Goal: Information Seeking & Learning: Learn about a topic

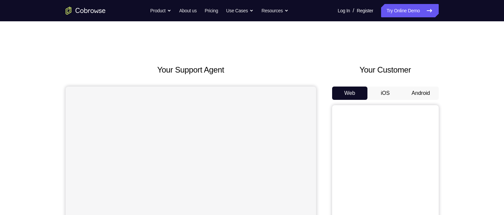
click at [428, 93] on button "Android" at bounding box center [421, 93] width 36 height 13
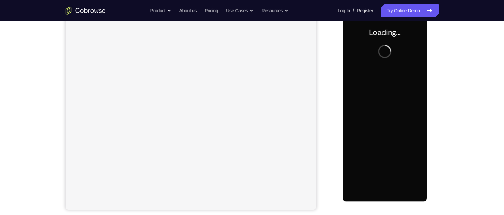
click at [399, 90] on div at bounding box center [385, 108] width 84 height 187
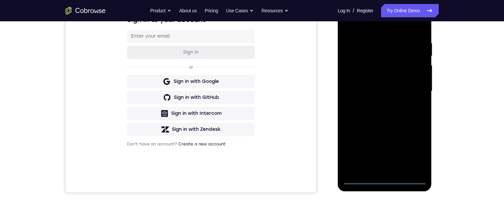
scroll to position [167, 0]
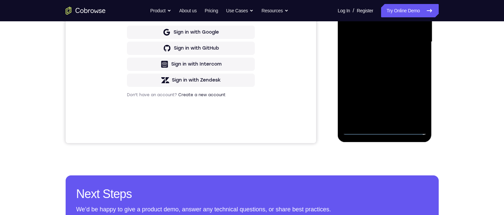
click at [383, 132] on div at bounding box center [385, 42] width 84 height 187
click at [388, 132] on div at bounding box center [385, 42] width 84 height 187
click at [412, 98] on div at bounding box center [385, 42] width 84 height 187
click at [370, 0] on div at bounding box center [385, 42] width 84 height 187
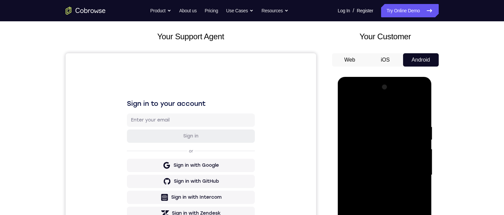
click at [410, 173] on div at bounding box center [385, 175] width 84 height 187
click at [378, 186] on div at bounding box center [385, 175] width 84 height 187
click at [376, 171] on div at bounding box center [385, 175] width 84 height 187
click at [393, 160] on div at bounding box center [385, 175] width 84 height 187
click at [388, 160] on div at bounding box center [385, 175] width 84 height 187
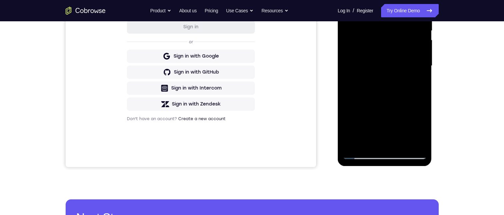
scroll to position [107, 0]
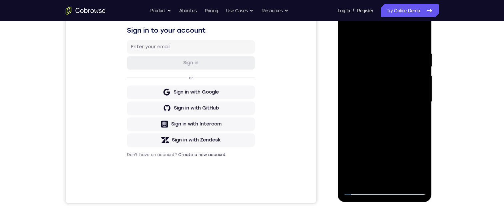
drag, startPoint x: 350, startPoint y: 196, endPoint x: 336, endPoint y: 195, distance: 13.7
click at [338, 195] on html "Online web based iOS Simulators and Android Emulators. Run iPhone, iPad, Mobile…" at bounding box center [385, 104] width 95 height 200
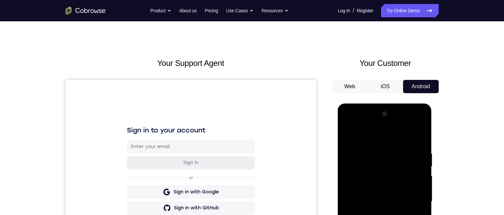
click at [354, 73] on div "Your Customer Web iOS Android" at bounding box center [385, 180] width 107 height 246
click at [353, 84] on button "Web" at bounding box center [350, 86] width 36 height 13
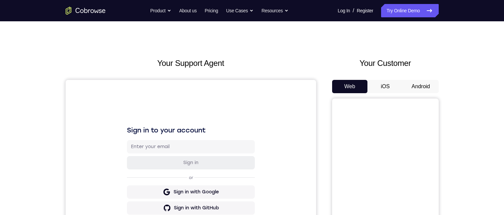
click at [388, 86] on button "iOS" at bounding box center [385, 86] width 36 height 13
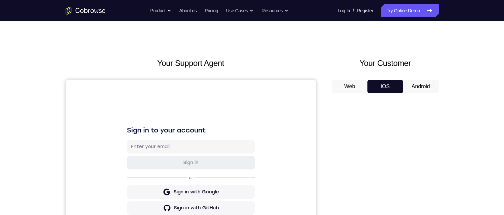
click at [420, 84] on button "Android" at bounding box center [421, 86] width 36 height 13
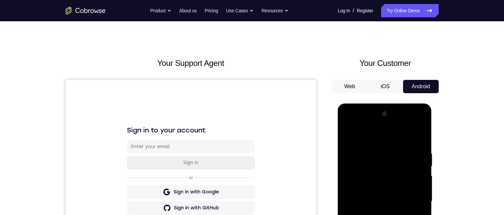
scroll to position [107, 0]
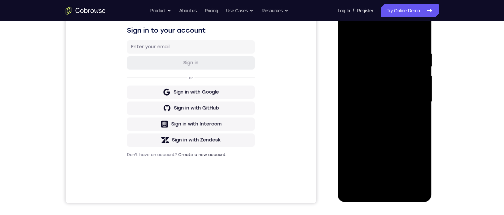
click at [358, 162] on div at bounding box center [385, 102] width 84 height 187
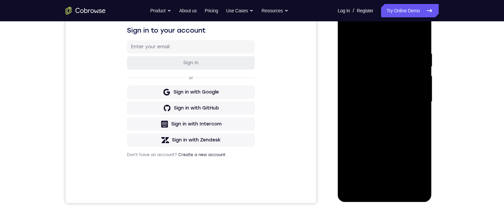
click at [358, 162] on div at bounding box center [385, 102] width 84 height 187
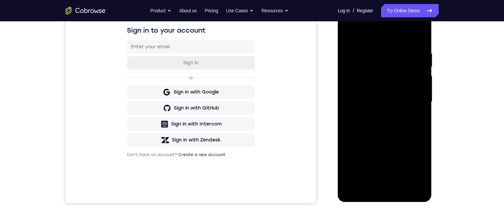
click at [358, 162] on div at bounding box center [385, 102] width 84 height 187
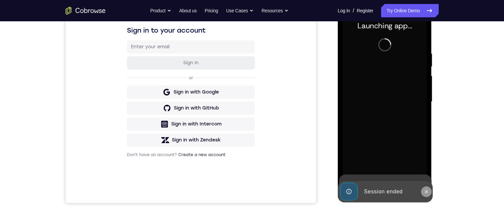
click at [429, 193] on button at bounding box center [426, 192] width 11 height 11
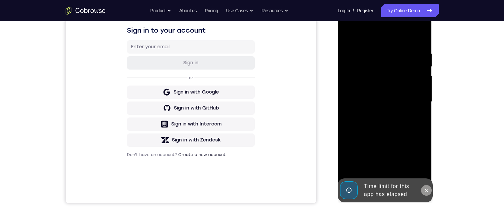
click at [425, 191] on icon at bounding box center [426, 190] width 5 height 5
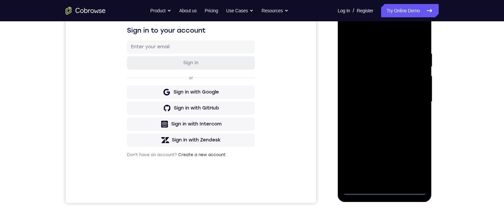
scroll to position [0, 0]
click at [385, 190] on div at bounding box center [385, 102] width 84 height 187
click at [414, 160] on div at bounding box center [385, 102] width 84 height 187
click at [362, 35] on div at bounding box center [385, 102] width 84 height 187
click at [411, 97] on div at bounding box center [385, 102] width 84 height 187
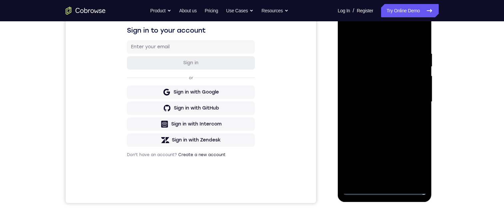
scroll to position [40, 0]
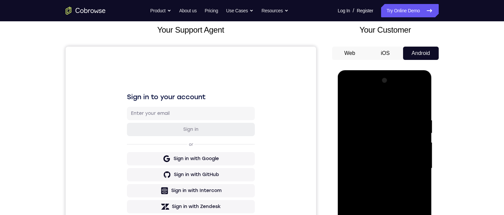
click at [378, 180] on div at bounding box center [385, 168] width 84 height 187
click at [380, 161] on div at bounding box center [385, 168] width 84 height 187
click at [362, 154] on div at bounding box center [385, 168] width 84 height 187
click at [371, 170] on div at bounding box center [385, 168] width 84 height 187
click at [377, 190] on div at bounding box center [385, 168] width 84 height 187
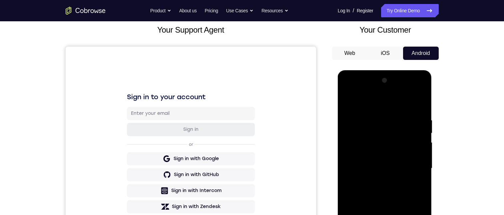
scroll to position [100, 0]
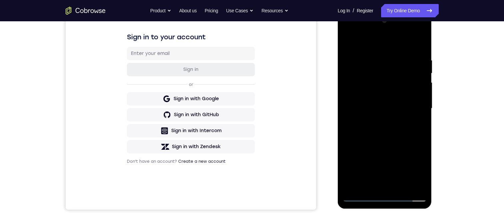
click at [390, 135] on div at bounding box center [385, 108] width 84 height 187
click at [374, 58] on div at bounding box center [385, 108] width 84 height 187
drag, startPoint x: 410, startPoint y: 185, endPoint x: 409, endPoint y: 181, distance: 4.2
click at [409, 185] on div at bounding box center [385, 108] width 84 height 187
click at [417, 148] on div at bounding box center [385, 108] width 84 height 187
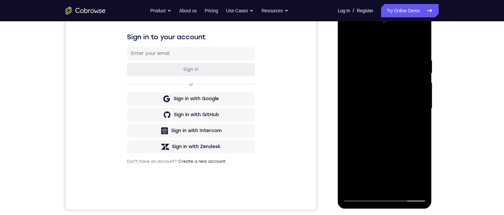
click at [424, 89] on div at bounding box center [385, 108] width 84 height 187
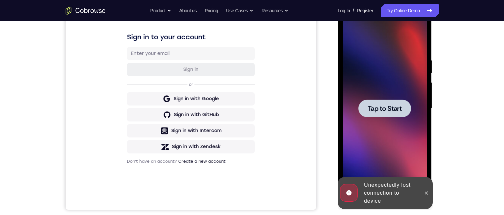
click at [395, 87] on div at bounding box center [385, 108] width 84 height 187
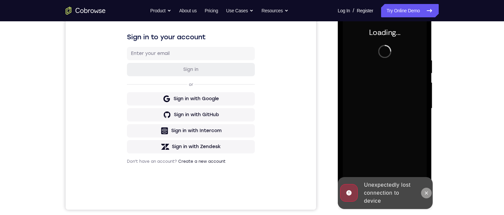
click at [426, 193] on icon at bounding box center [426, 193] width 3 height 3
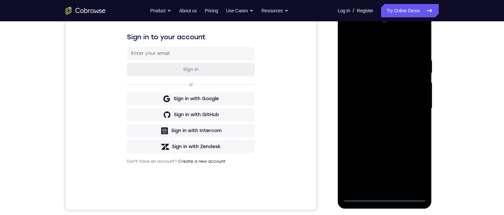
click at [384, 196] on div at bounding box center [385, 108] width 84 height 187
click at [416, 168] on div at bounding box center [385, 108] width 84 height 187
click at [414, 172] on div at bounding box center [385, 108] width 84 height 187
click at [365, 44] on div at bounding box center [385, 108] width 84 height 187
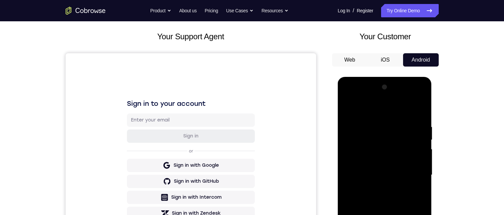
click at [367, 111] on div at bounding box center [385, 175] width 84 height 187
click at [413, 171] on div at bounding box center [385, 175] width 84 height 187
drag, startPoint x: 378, startPoint y: 188, endPoint x: 368, endPoint y: 210, distance: 24.1
click at [378, 188] on div at bounding box center [385, 175] width 84 height 187
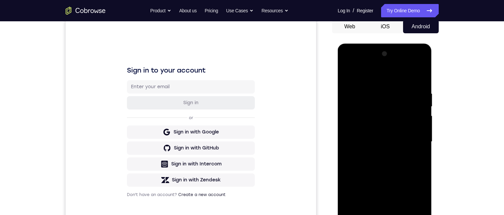
click at [381, 135] on div at bounding box center [385, 142] width 84 height 187
click at [360, 128] on div at bounding box center [385, 142] width 84 height 187
click at [375, 142] on div at bounding box center [385, 142] width 84 height 187
click at [390, 169] on div at bounding box center [385, 142] width 84 height 187
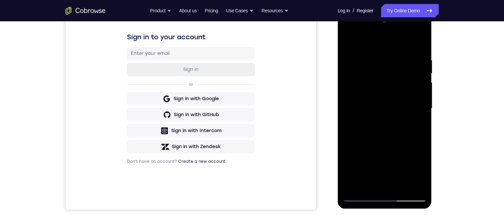
click at [400, 186] on div at bounding box center [385, 108] width 84 height 187
click at [400, 187] on div at bounding box center [385, 108] width 84 height 187
drag, startPoint x: 361, startPoint y: 109, endPoint x: 357, endPoint y: 104, distance: 6.9
click at [357, 210] on html "Online web based iOS Simulators and Android Emulators. Run iPhone, iPad, Mobile…" at bounding box center [385, 110] width 95 height 200
click at [385, 146] on div at bounding box center [385, 108] width 84 height 187
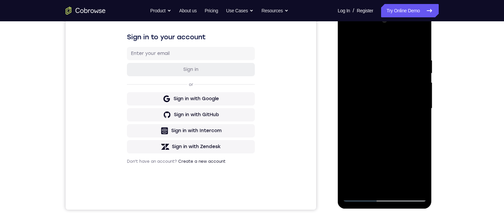
click at [382, 144] on div at bounding box center [385, 108] width 84 height 187
click at [370, 172] on div at bounding box center [385, 108] width 84 height 187
click at [346, 45] on div at bounding box center [385, 108] width 84 height 187
click at [381, 120] on div at bounding box center [385, 108] width 84 height 187
click at [382, 167] on div at bounding box center [385, 108] width 84 height 187
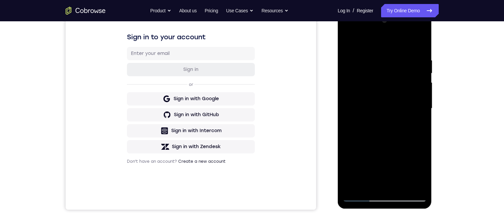
click at [413, 169] on div at bounding box center [385, 108] width 84 height 187
click at [412, 124] on div at bounding box center [385, 108] width 84 height 187
click at [415, 125] on div at bounding box center [385, 108] width 84 height 187
click at [422, 171] on div at bounding box center [385, 108] width 84 height 187
click at [414, 125] on div at bounding box center [385, 108] width 84 height 187
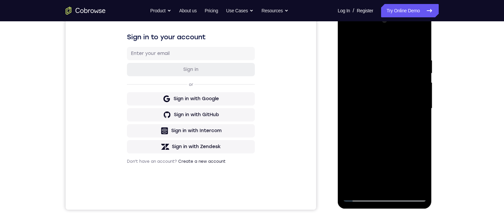
click at [347, 42] on div at bounding box center [385, 108] width 84 height 187
drag, startPoint x: 382, startPoint y: 169, endPoint x: 382, endPoint y: 136, distance: 33.0
click at [382, 136] on div at bounding box center [385, 108] width 84 height 187
click at [377, 132] on div at bounding box center [385, 108] width 84 height 187
click at [380, 171] on div at bounding box center [385, 108] width 84 height 187
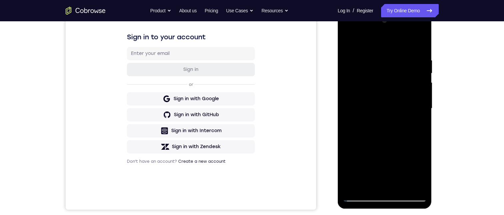
click at [404, 171] on div at bounding box center [385, 108] width 84 height 187
click at [420, 172] on div at bounding box center [385, 108] width 84 height 187
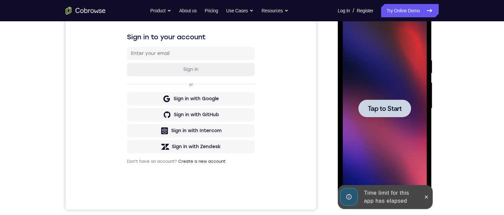
click at [388, 121] on div at bounding box center [385, 108] width 84 height 187
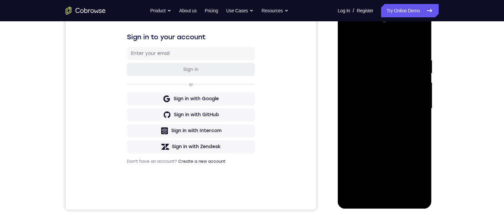
scroll to position [133, 0]
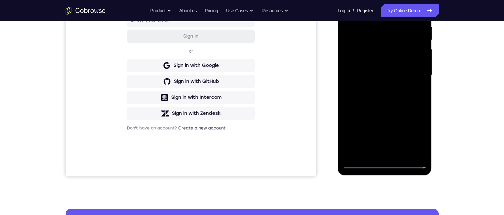
click at [384, 164] on div at bounding box center [385, 75] width 84 height 187
click at [415, 136] on div at bounding box center [385, 75] width 84 height 187
click at [360, 8] on div at bounding box center [385, 75] width 84 height 187
click at [413, 74] on div at bounding box center [385, 75] width 84 height 187
click at [379, 87] on div at bounding box center [385, 75] width 84 height 187
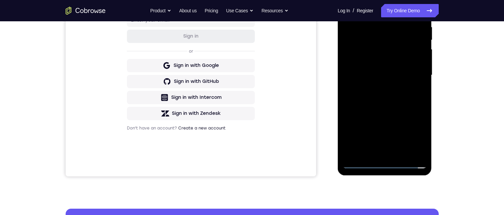
scroll to position [67, 0]
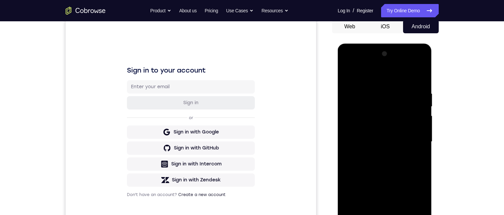
click at [409, 135] on div at bounding box center [385, 142] width 84 height 187
click at [393, 135] on div at bounding box center [385, 142] width 84 height 187
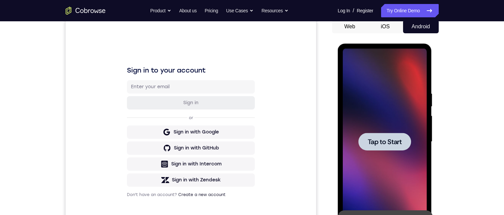
click at [393, 135] on div at bounding box center [384, 142] width 53 height 18
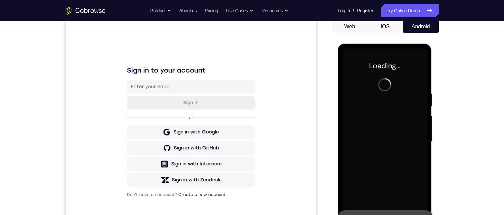
scroll to position [100, 0]
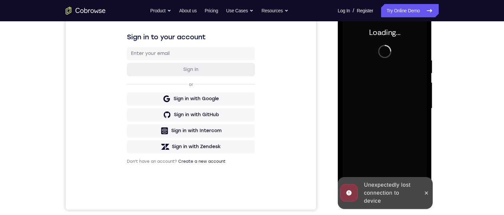
click at [425, 194] on icon at bounding box center [426, 193] width 5 height 5
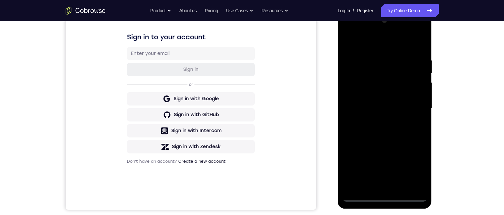
click at [385, 196] on div at bounding box center [385, 108] width 84 height 187
click at [414, 166] on div at bounding box center [385, 108] width 84 height 187
click at [373, 43] on div at bounding box center [385, 108] width 84 height 187
click at [413, 105] on div at bounding box center [385, 108] width 84 height 187
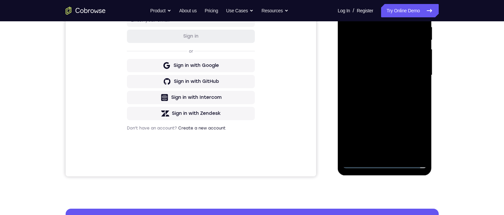
click at [378, 155] on div at bounding box center [385, 75] width 84 height 187
click at [387, 70] on div at bounding box center [385, 75] width 84 height 187
click at [385, 70] on div at bounding box center [385, 75] width 84 height 187
click at [381, 57] on div at bounding box center [385, 75] width 84 height 187
click at [404, 74] on div at bounding box center [385, 75] width 84 height 187
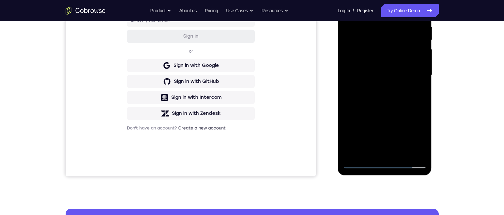
click at [397, 96] on div at bounding box center [385, 75] width 84 height 187
click at [399, 96] on div at bounding box center [385, 75] width 84 height 187
click at [392, 101] on div at bounding box center [385, 75] width 84 height 187
click at [376, 25] on div at bounding box center [385, 75] width 84 height 187
click at [423, 77] on div at bounding box center [385, 75] width 84 height 187
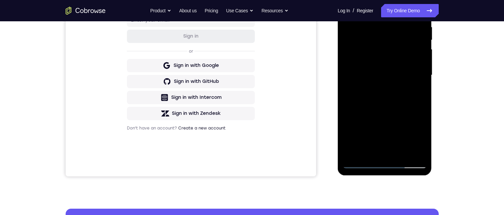
click at [421, 9] on div at bounding box center [385, 75] width 84 height 187
drag, startPoint x: 394, startPoint y: 96, endPoint x: 396, endPoint y: 46, distance: 50.7
click at [396, 46] on div at bounding box center [385, 75] width 84 height 187
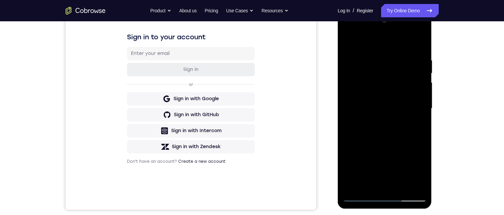
drag, startPoint x: 383, startPoint y: 114, endPoint x: 381, endPoint y: 93, distance: 21.4
click at [381, 93] on div at bounding box center [385, 108] width 84 height 187
drag, startPoint x: 385, startPoint y: 163, endPoint x: 382, endPoint y: 93, distance: 70.3
click at [382, 93] on div at bounding box center [385, 108] width 84 height 187
drag, startPoint x: 400, startPoint y: 142, endPoint x: 395, endPoint y: 123, distance: 19.6
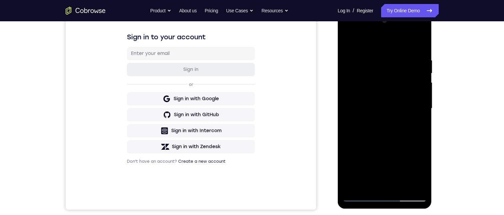
click at [395, 123] on div at bounding box center [385, 108] width 84 height 187
drag, startPoint x: 386, startPoint y: 103, endPoint x: 382, endPoint y: 94, distance: 9.1
click at [384, 85] on div at bounding box center [385, 108] width 84 height 187
click at [399, 188] on div at bounding box center [385, 108] width 84 height 187
click at [389, 141] on div at bounding box center [385, 108] width 84 height 187
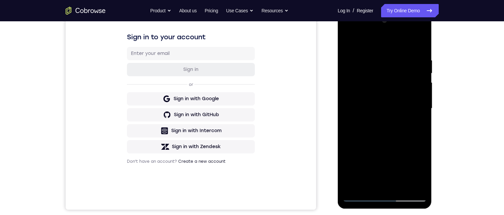
click at [379, 83] on div at bounding box center [385, 108] width 84 height 187
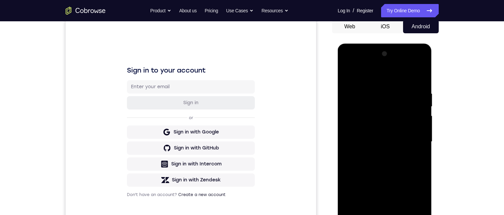
drag, startPoint x: 352, startPoint y: 139, endPoint x: 363, endPoint y: 185, distance: 47.1
click at [363, 215] on html "Online web based iOS Simulators and Android Emulators. Run iPhone, iPad, Mobile…" at bounding box center [385, 144] width 95 height 200
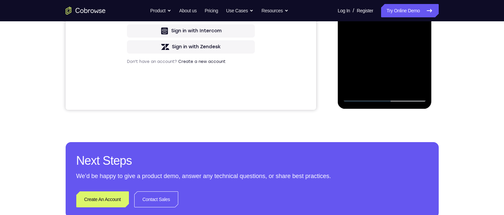
click at [387, 35] on div at bounding box center [385, 8] width 84 height 187
click at [380, 70] on div at bounding box center [385, 8] width 84 height 187
click at [377, 72] on div at bounding box center [385, 8] width 84 height 187
click at [417, 24] on div at bounding box center [385, 8] width 84 height 187
